Goal: Transaction & Acquisition: Purchase product/service

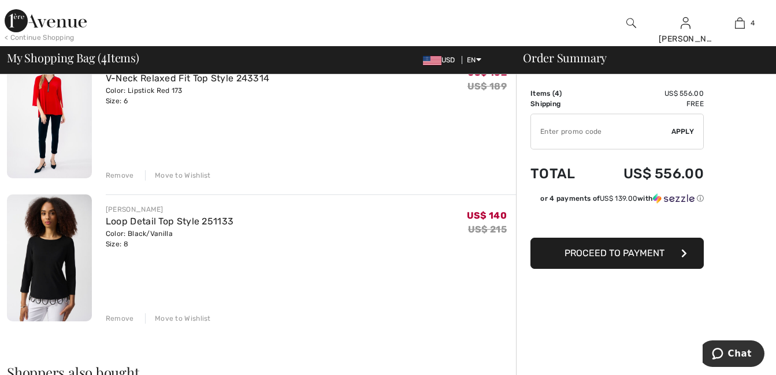
scroll to position [462, 0]
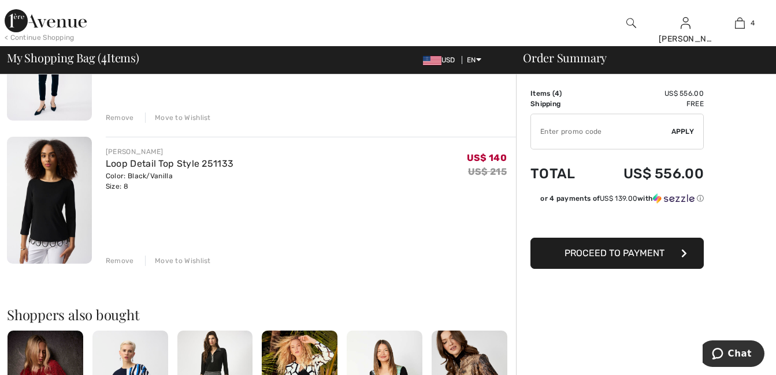
click at [116, 263] on div "Remove" at bounding box center [120, 261] width 28 height 10
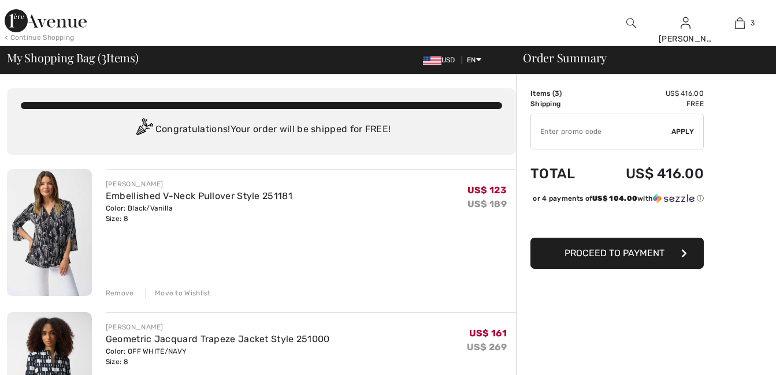
scroll to position [0, 0]
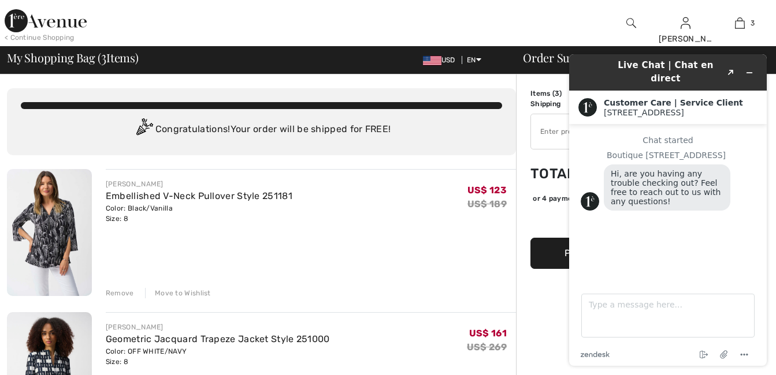
click at [355, 223] on div "JOSEPH RIBKOFF Embellished V-Neck Pullover Style 251181 Color: Black/Vanilla Si…" at bounding box center [311, 201] width 410 height 45
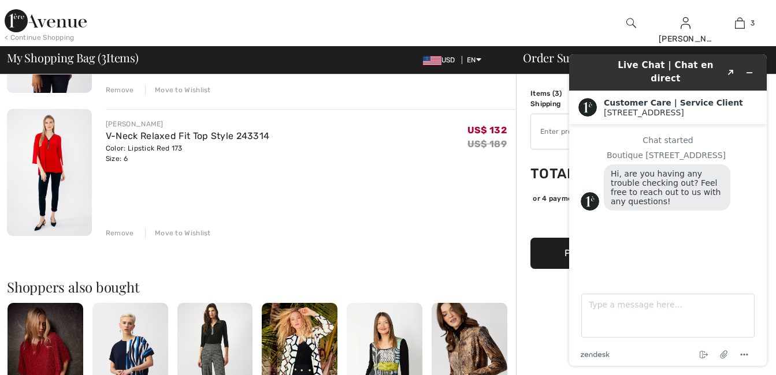
scroll to position [462, 0]
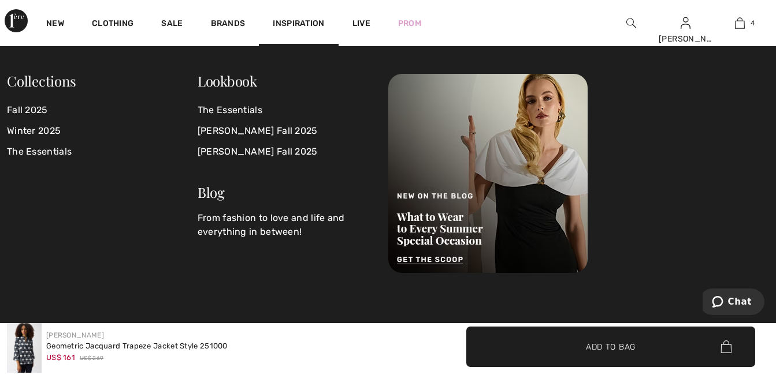
scroll to position [216, 0]
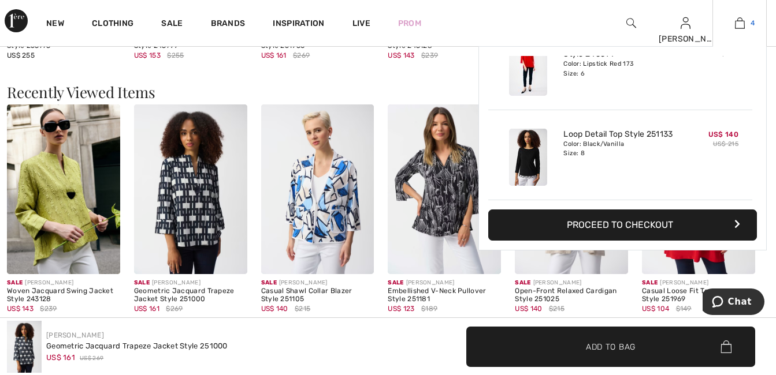
click at [737, 23] on img at bounding box center [740, 23] width 10 height 14
